Goal: Find specific page/section: Find specific page/section

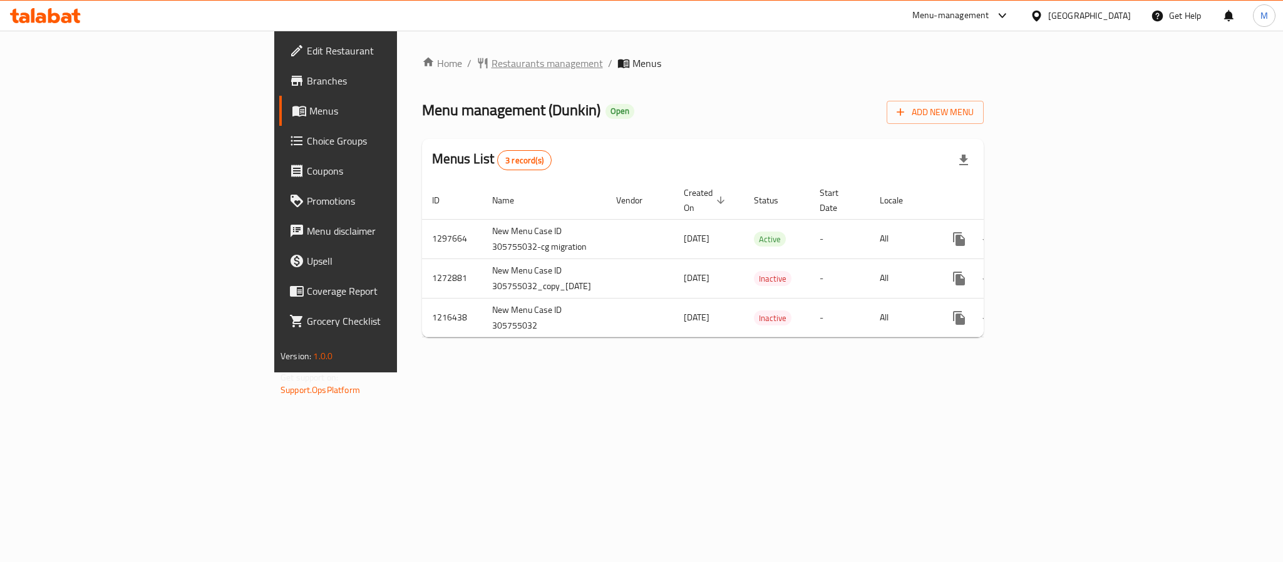
click at [491, 68] on span "Restaurants management" at bounding box center [546, 63] width 111 height 15
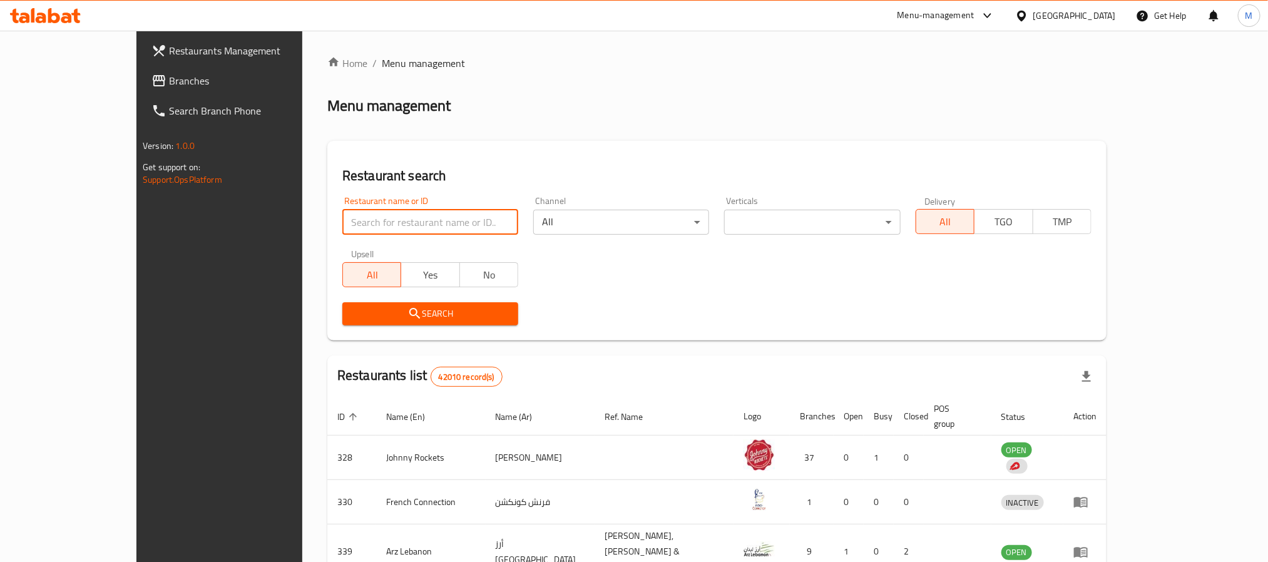
click at [342, 224] on input "search" at bounding box center [430, 222] width 176 height 25
paste input "9772"
type input "9772"
click button "Search" at bounding box center [430, 313] width 176 height 23
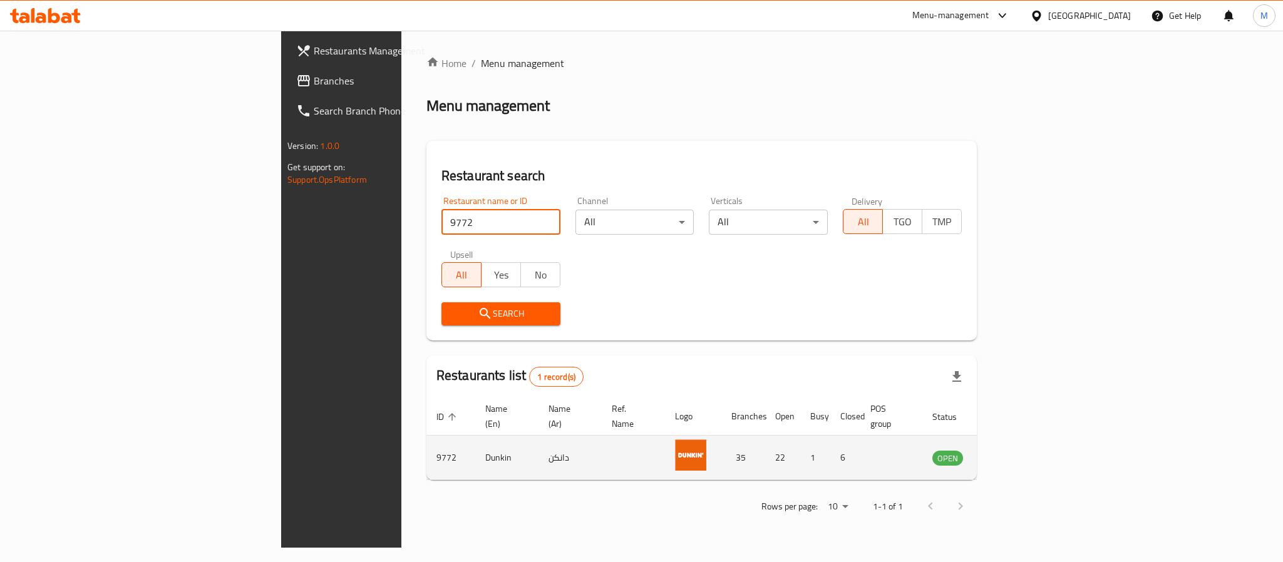
click at [1012, 453] on icon "enhanced table" at bounding box center [1005, 458] width 14 height 11
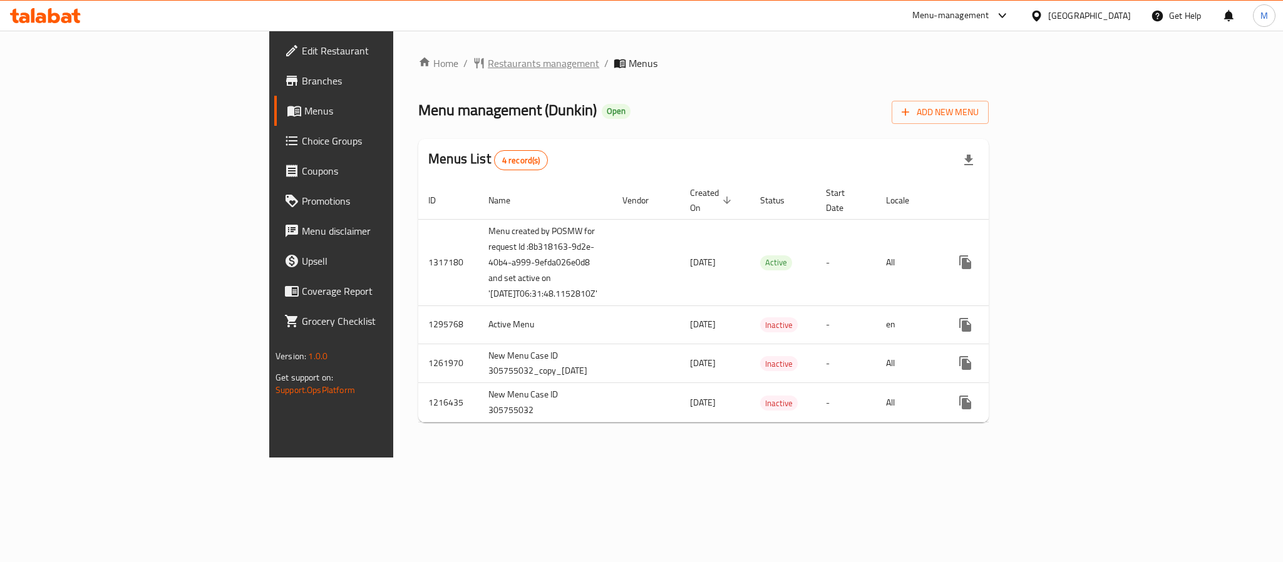
click at [488, 64] on span "Restaurants management" at bounding box center [543, 63] width 111 height 15
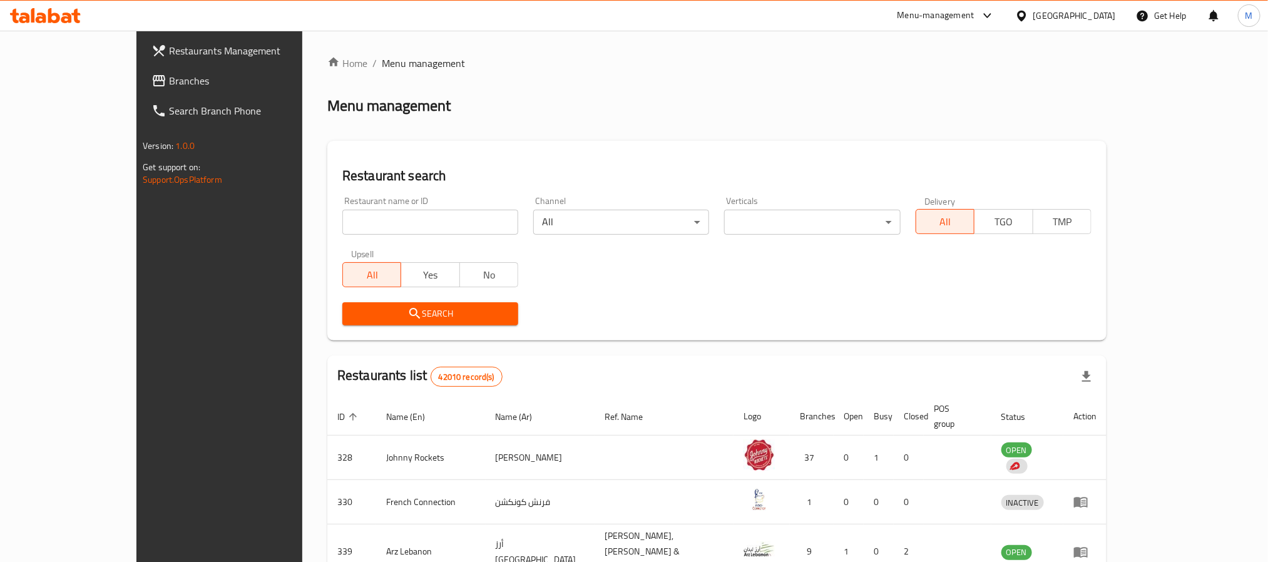
click at [342, 215] on input "search" at bounding box center [430, 222] width 176 height 25
paste input "10062"
type input "10062"
click button "Search" at bounding box center [430, 313] width 176 height 23
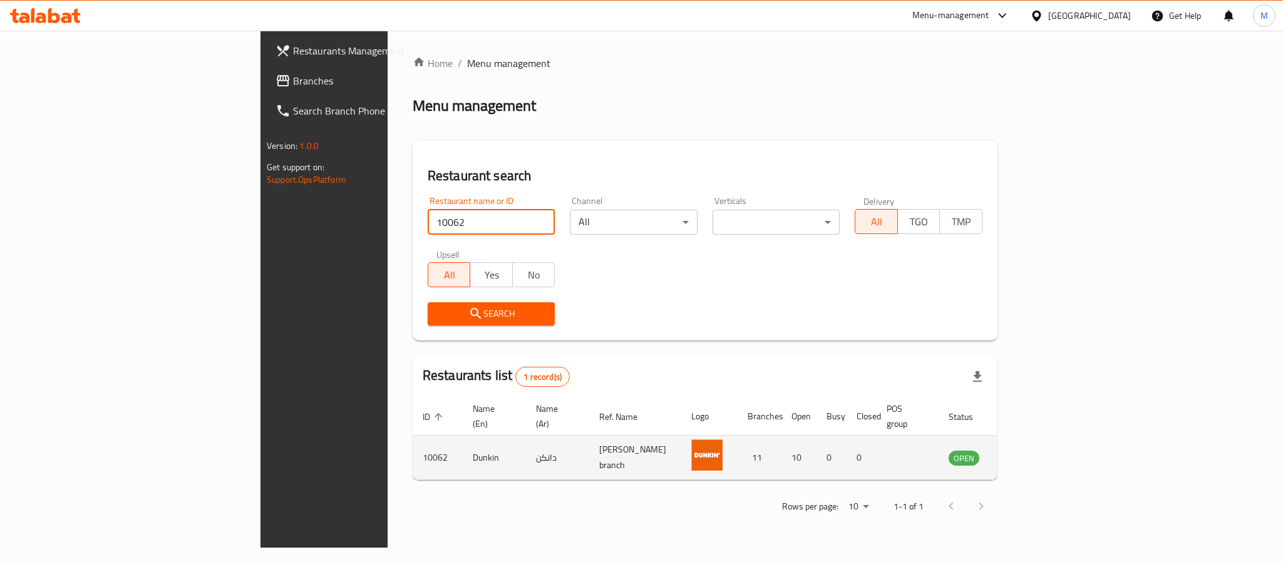
click at [1029, 450] on icon "enhanced table" at bounding box center [1021, 457] width 15 height 15
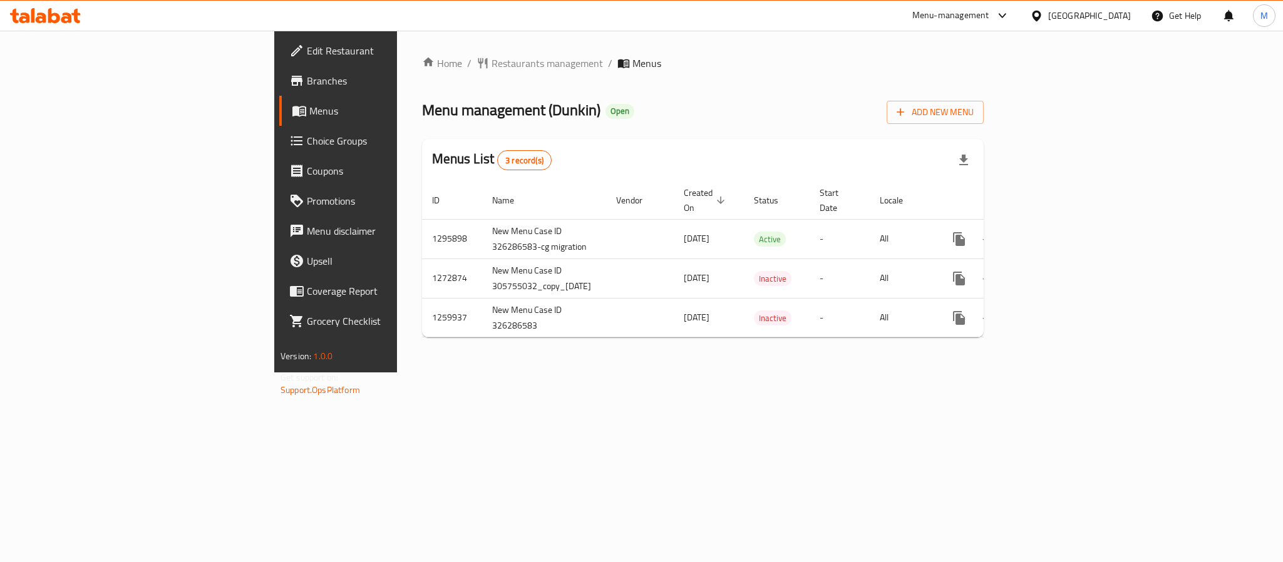
click at [397, 43] on div "Home / Restaurants management / Menus Menu management ( Dunkin ) Open Add New M…" at bounding box center [703, 202] width 612 height 342
click at [491, 64] on span "Restaurants management" at bounding box center [546, 63] width 111 height 15
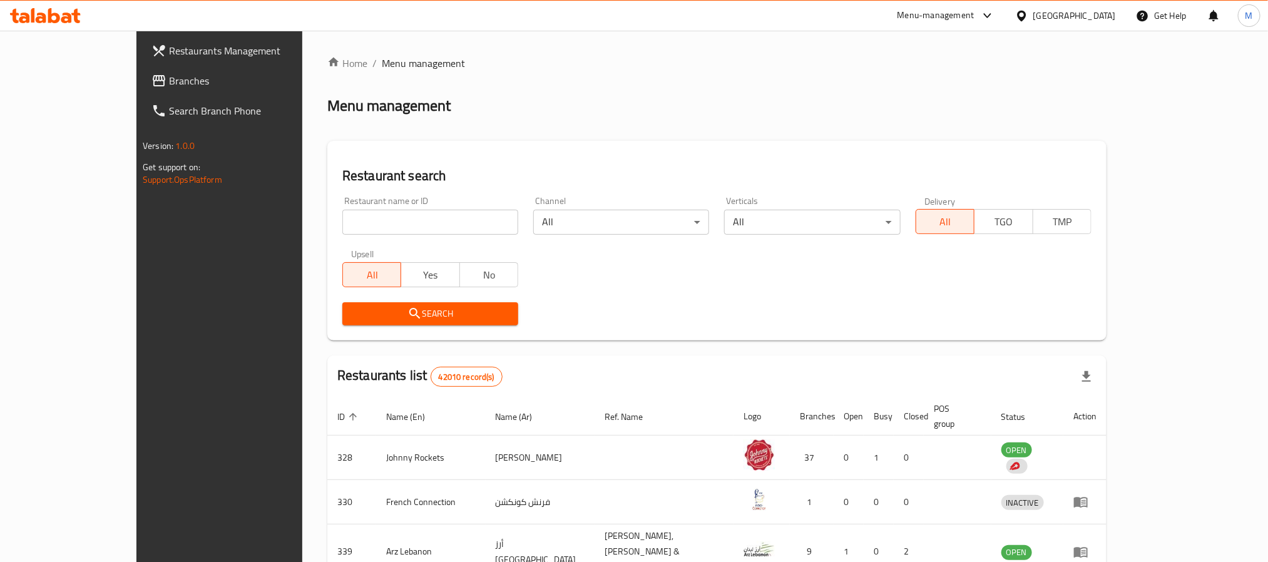
click at [342, 210] on input "search" at bounding box center [430, 222] width 176 height 25
paste input "10465"
type input "10465"
click button "Search" at bounding box center [430, 313] width 176 height 23
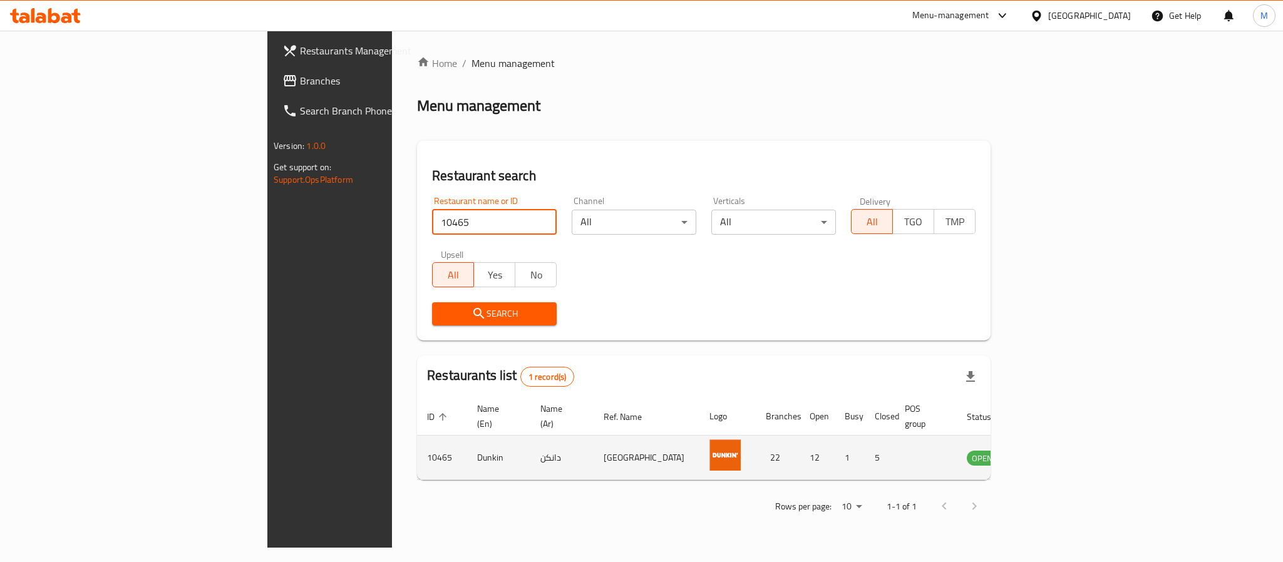
click at [1055, 450] on link "enhanced table" at bounding box center [1043, 457] width 23 height 15
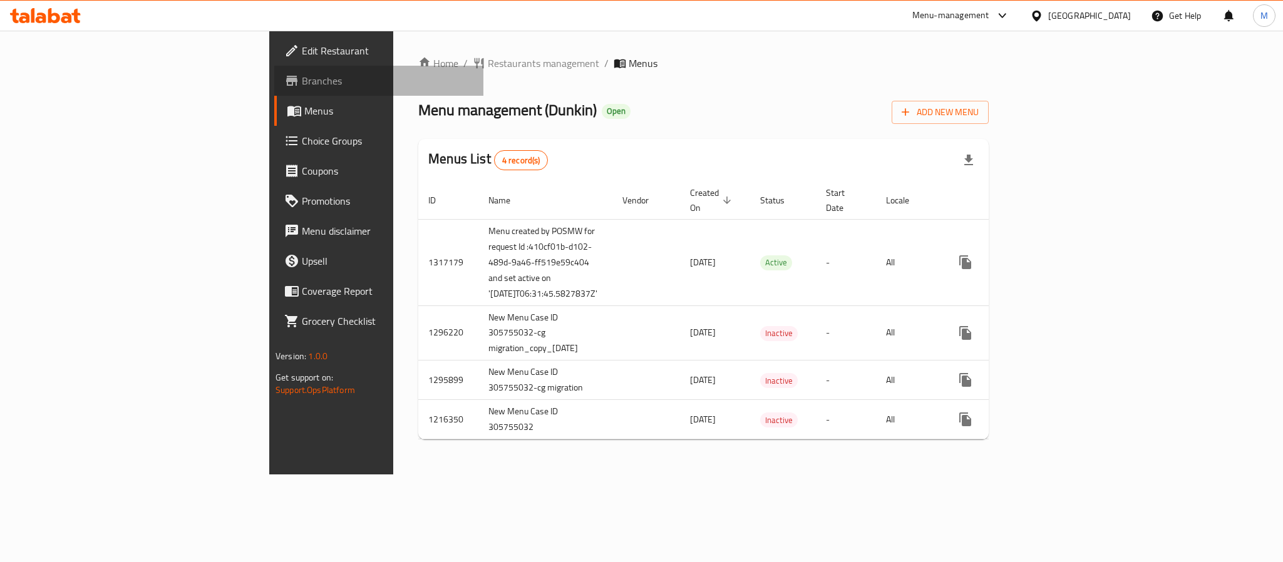
click at [302, 81] on span "Branches" at bounding box center [388, 80] width 172 height 15
